Goal: Task Accomplishment & Management: Manage account settings

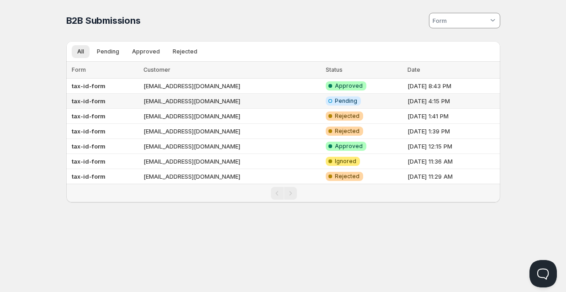
click at [335, 102] on span "Pending" at bounding box center [346, 100] width 22 height 7
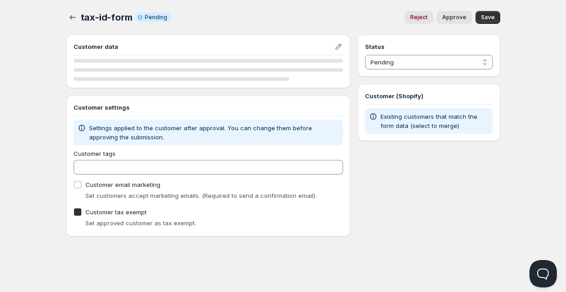
checkbox input "true"
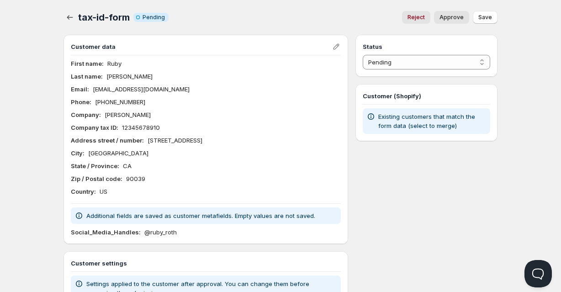
click at [451, 16] on span "Approve" at bounding box center [452, 17] width 24 height 7
select select "1"
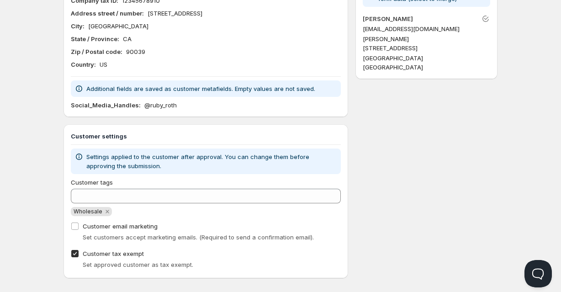
scroll to position [136, 0]
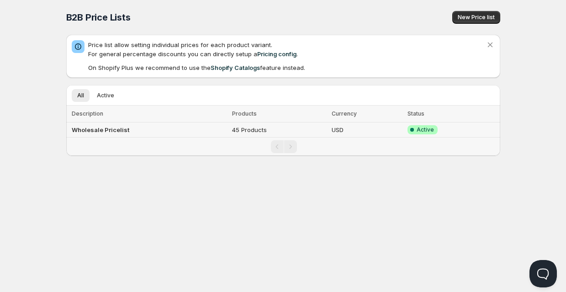
click at [423, 127] on span "Active" at bounding box center [425, 129] width 17 height 7
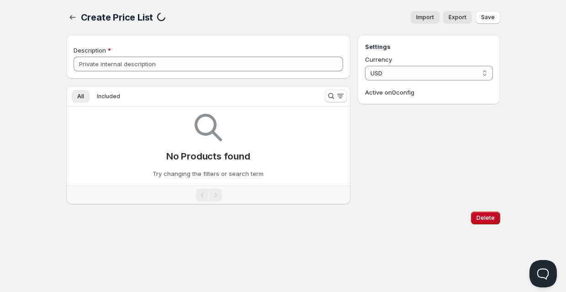
type input "Wholesale Pricelist"
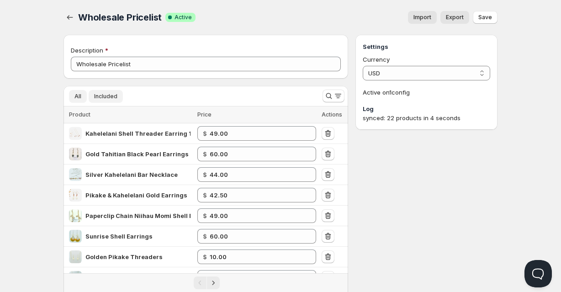
click at [81, 98] on span "All" at bounding box center [78, 96] width 7 height 7
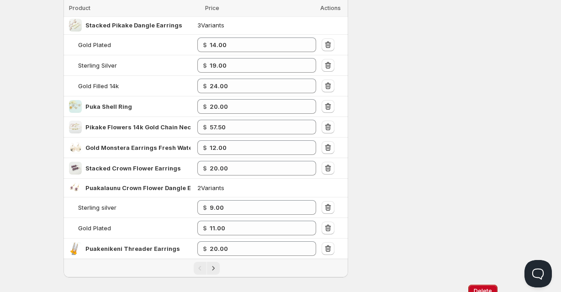
scroll to position [410, 0]
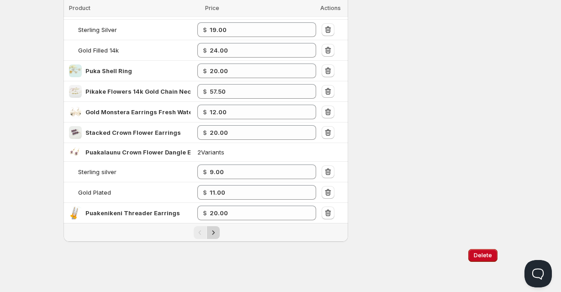
click at [216, 231] on icon "Next" at bounding box center [213, 232] width 9 height 9
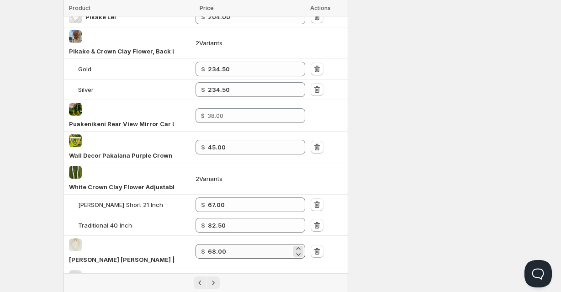
scroll to position [528, 0]
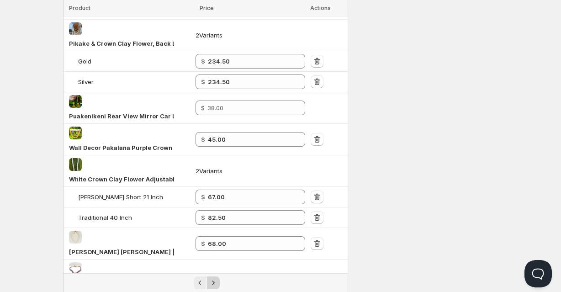
click at [213, 278] on icon "Next" at bounding box center [213, 282] width 9 height 9
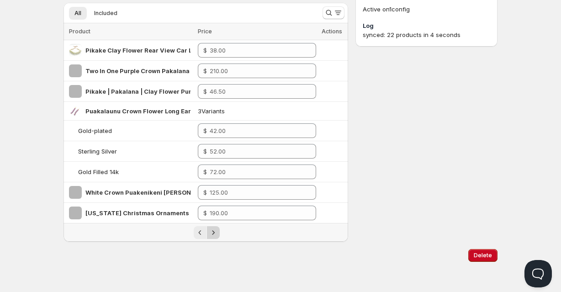
scroll to position [83, 0]
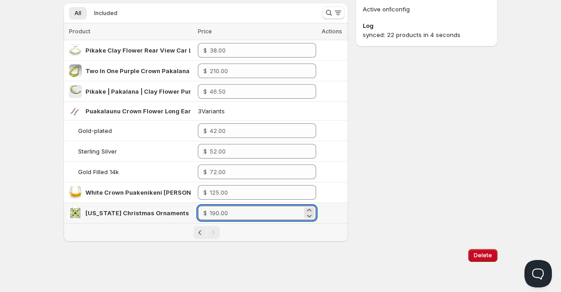
drag, startPoint x: 240, startPoint y: 211, endPoint x: 206, endPoint y: 211, distance: 34.3
click at [206, 211] on div "$" at bounding box center [257, 213] width 118 height 15
type input "95.00"
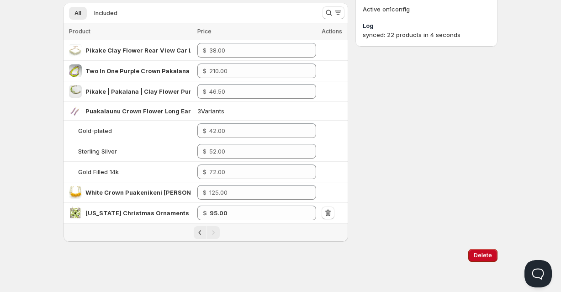
click at [335, 248] on div "Delete" at bounding box center [279, 253] width 438 height 16
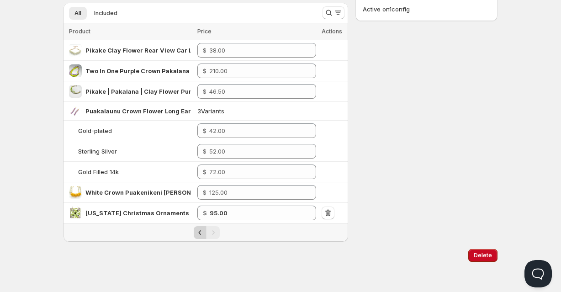
click at [199, 234] on icon "Previous" at bounding box center [200, 232] width 9 height 9
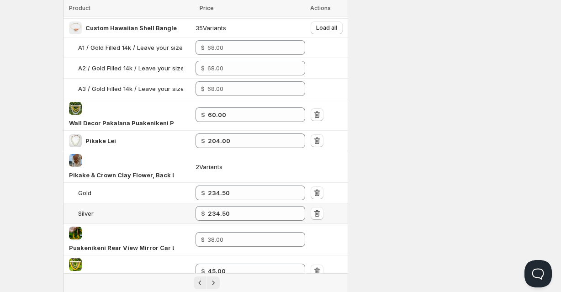
scroll to position [528, 0]
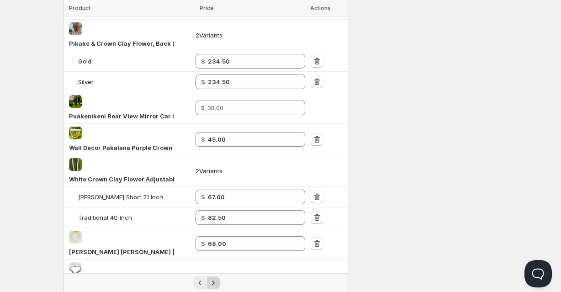
click at [212, 278] on icon "Next" at bounding box center [213, 282] width 9 height 9
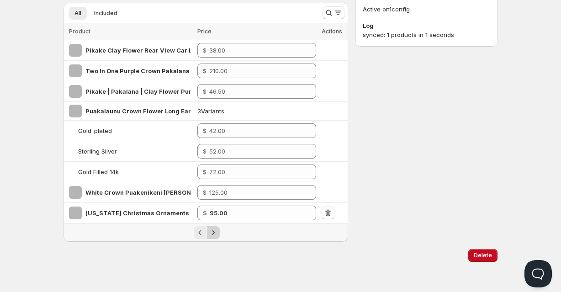
scroll to position [83, 0]
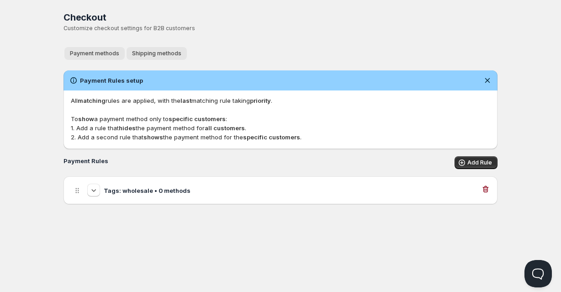
click at [157, 55] on span "Shipping methods" at bounding box center [156, 53] width 49 height 7
click at [172, 192] on h3 "Tags: wholesale • 1 method" at bounding box center [145, 190] width 82 height 9
select select "1"
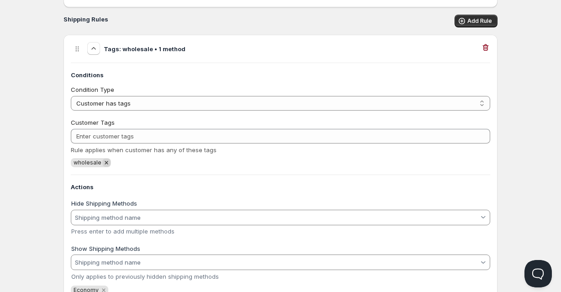
scroll to position [140, 0]
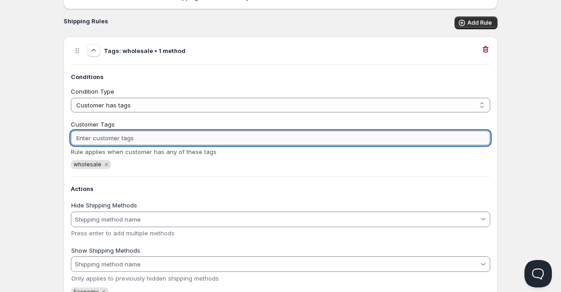
click at [106, 138] on input "Customer Tags" at bounding box center [281, 138] width 420 height 15
type input "Wholesale"
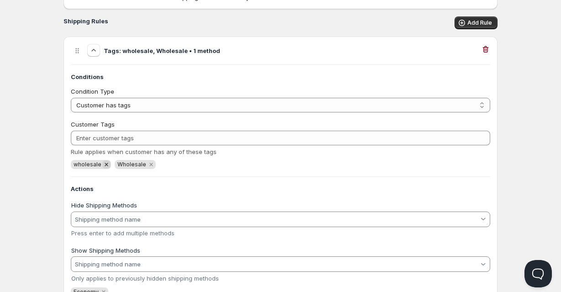
click at [105, 165] on icon "Remove wholesale" at bounding box center [106, 164] width 8 height 8
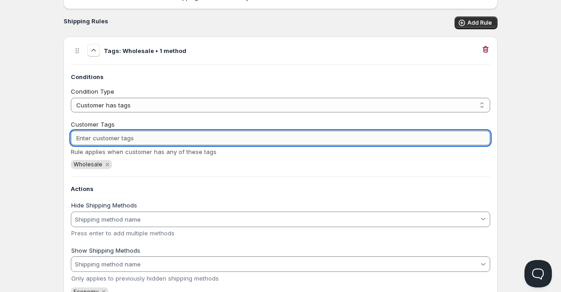
click at [109, 138] on input "Customer Tags" at bounding box center [281, 138] width 420 height 15
type input "wholesale"
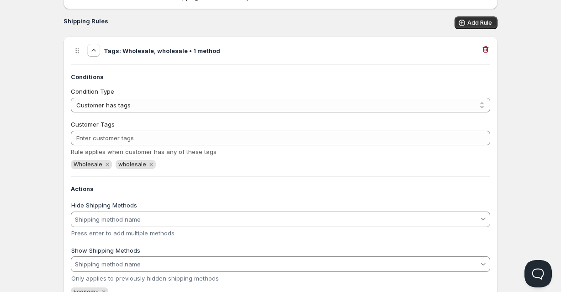
click at [508, 186] on div "Checkout. This page is ready Checkout Customize checkout settings for B2B custo…" at bounding box center [281, 82] width 456 height 444
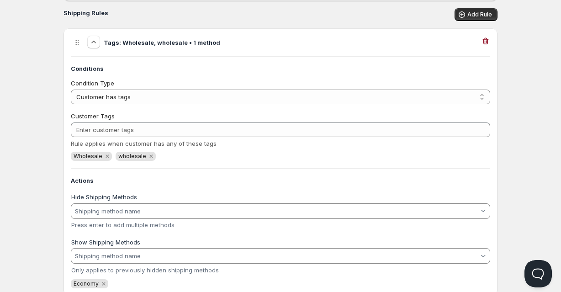
scroll to position [174, 0]
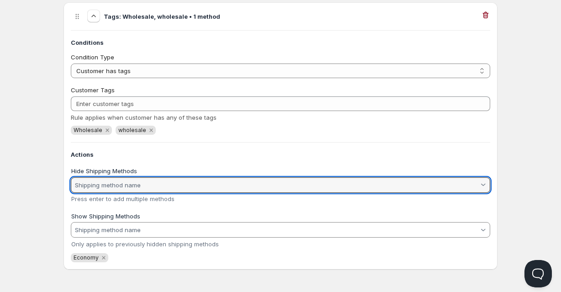
click at [125, 188] on input "Hide Shipping Methods" at bounding box center [276, 185] width 405 height 15
click at [128, 161] on vaadin-combo-box "Hide Shipping Methods Press enter to add multiple methods" at bounding box center [281, 182] width 420 height 43
type input "Local Delivery"
type vaadin-combo-box "Local Delivery"
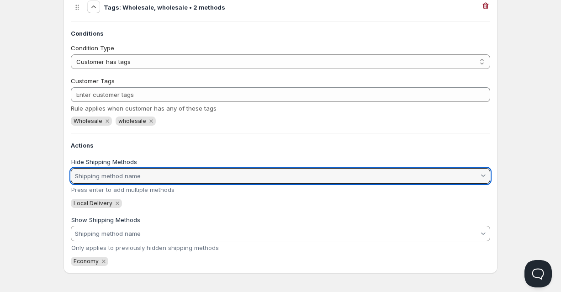
scroll to position [187, 0]
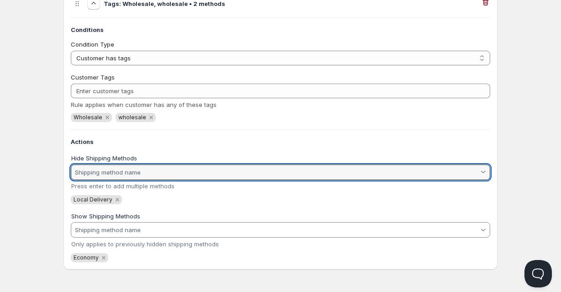
click at [124, 231] on input "Show Shipping Methods" at bounding box center [276, 230] width 405 height 15
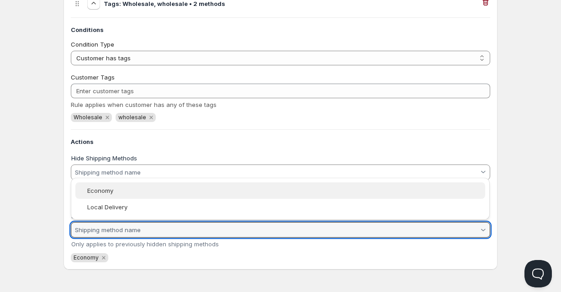
click at [0, 0] on slot "Economy" at bounding box center [0, 0] width 0 height 0
type vaadin-combo-box "Economy"
type input "Economy"
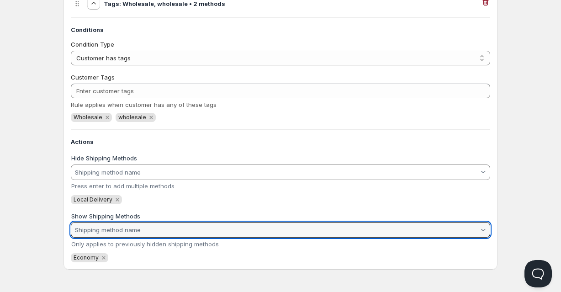
click at [285, 264] on div "Tags: Wholesale, wholesale • 2 methods Conditions Condition Type All customers …" at bounding box center [281, 129] width 434 height 280
